Goal: Check status: Check status

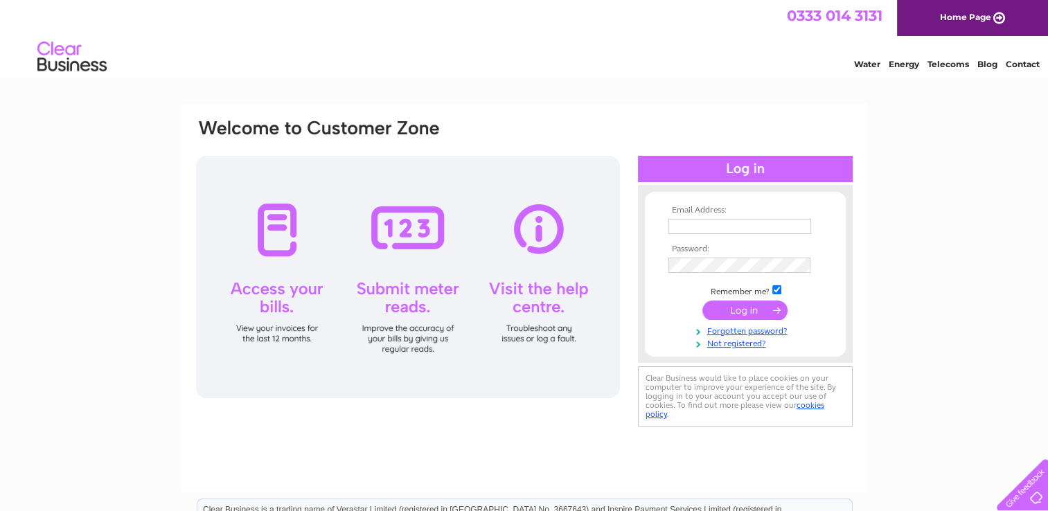
type input "applebymotors@gmail.com"
click at [732, 310] on input "submit" at bounding box center [745, 310] width 85 height 19
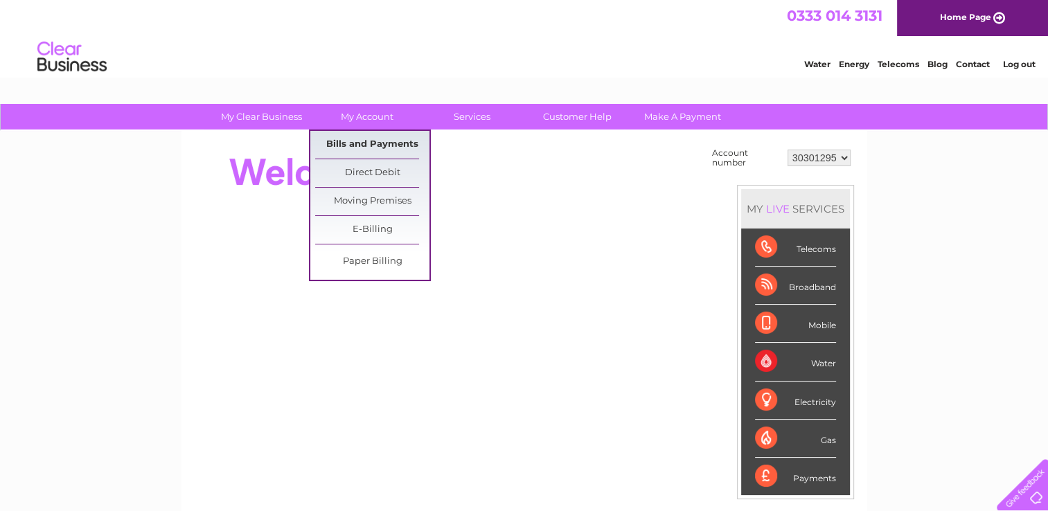
click at [380, 141] on link "Bills and Payments" at bounding box center [372, 145] width 114 height 28
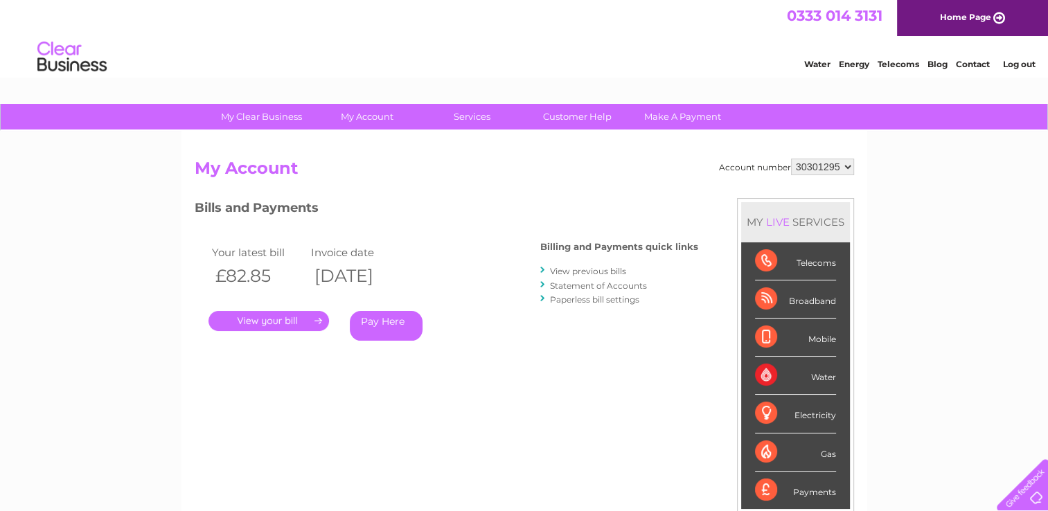
click at [291, 320] on link "." at bounding box center [269, 321] width 121 height 20
